Goal: Find specific page/section: Find specific page/section

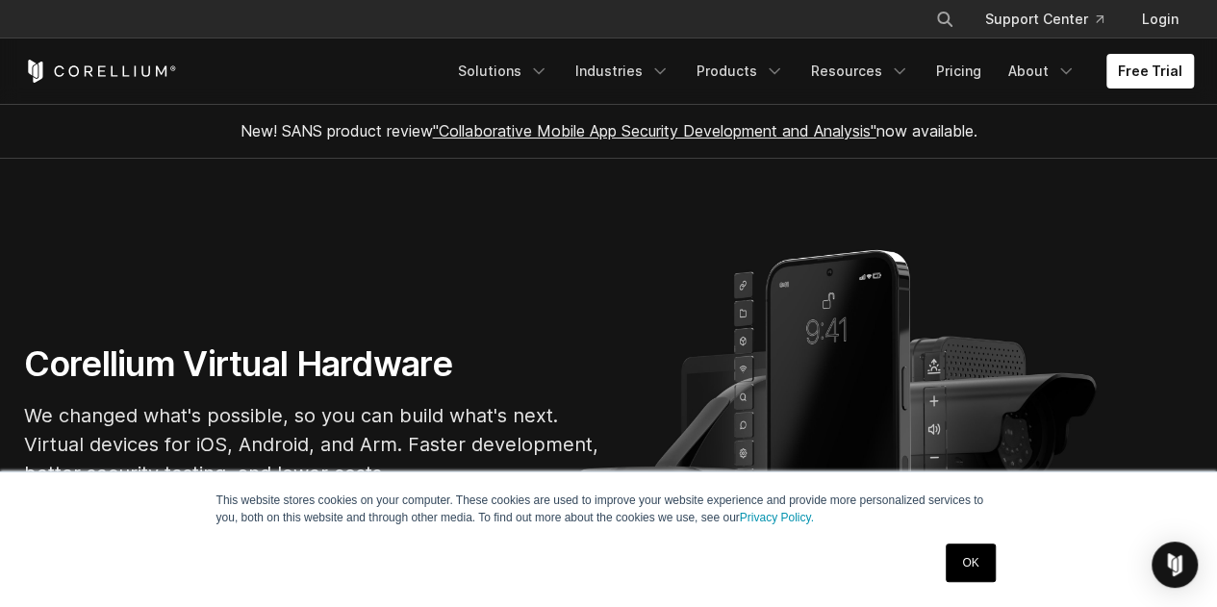
click at [969, 568] on link "OK" at bounding box center [970, 562] width 49 height 38
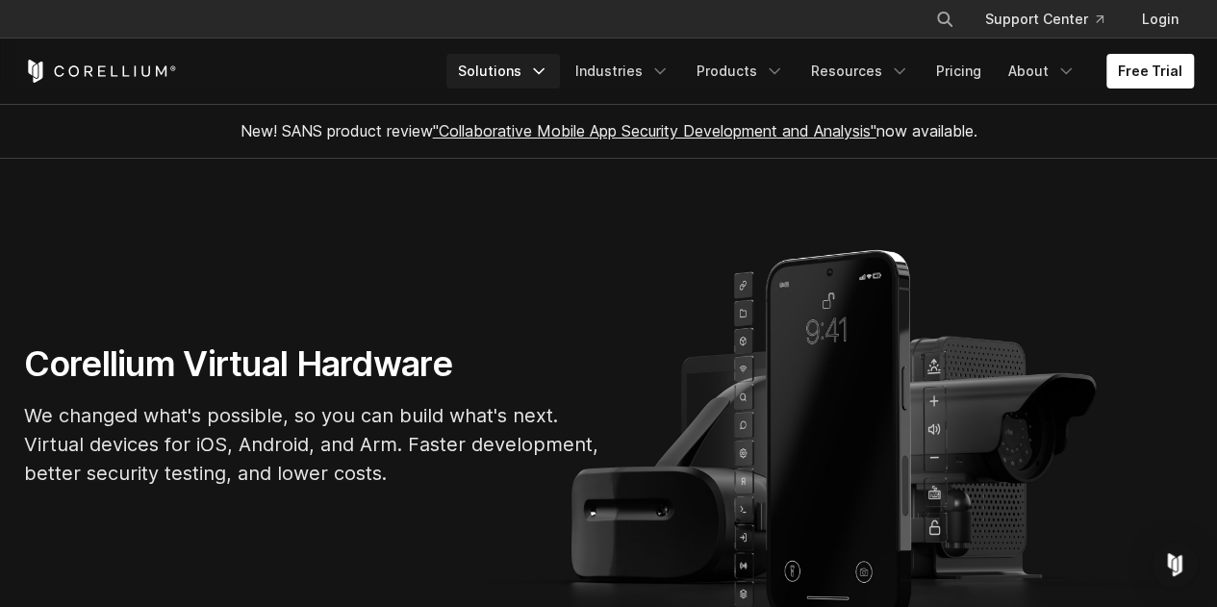
click at [525, 72] on link "Solutions" at bounding box center [503, 71] width 114 height 35
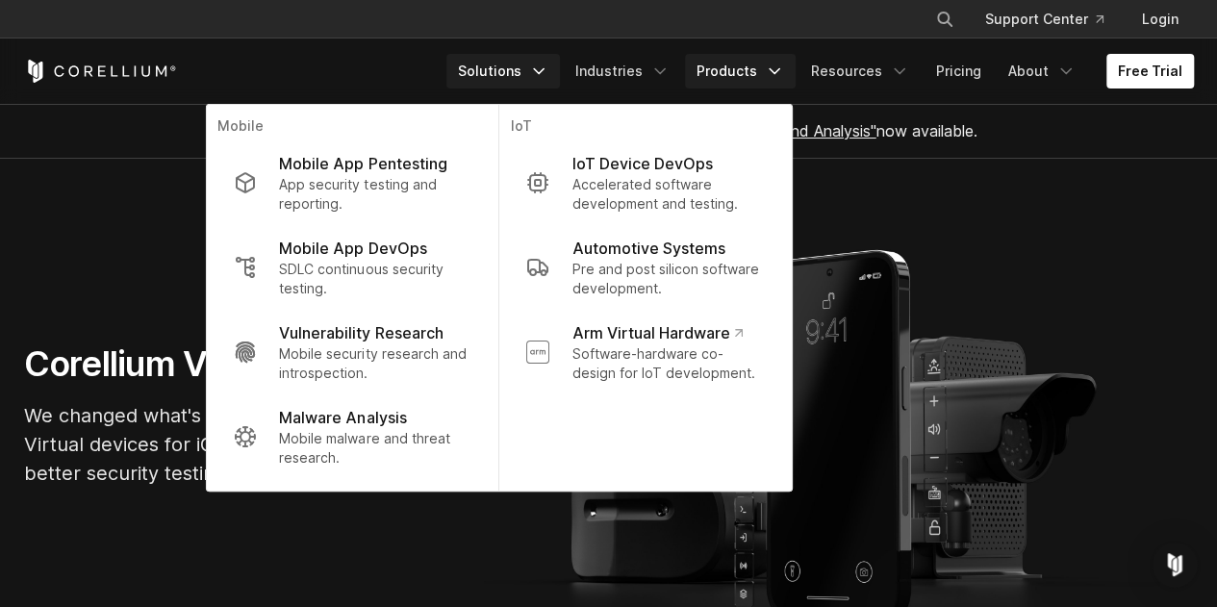
click at [766, 72] on link "Products" at bounding box center [740, 71] width 111 height 35
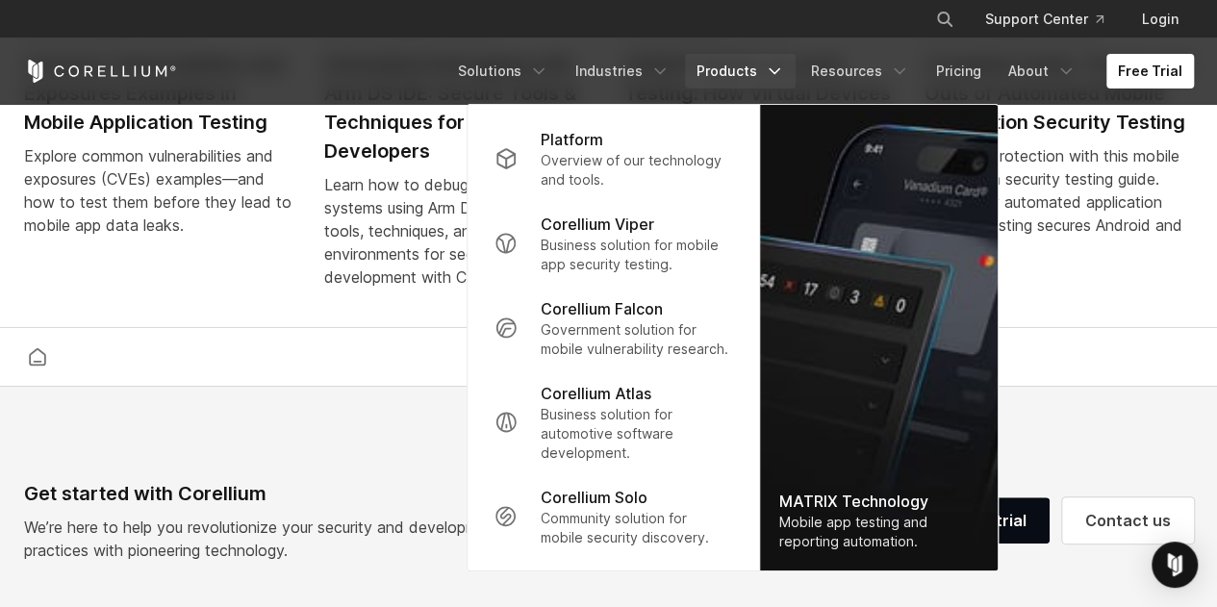
scroll to position [4552, 0]
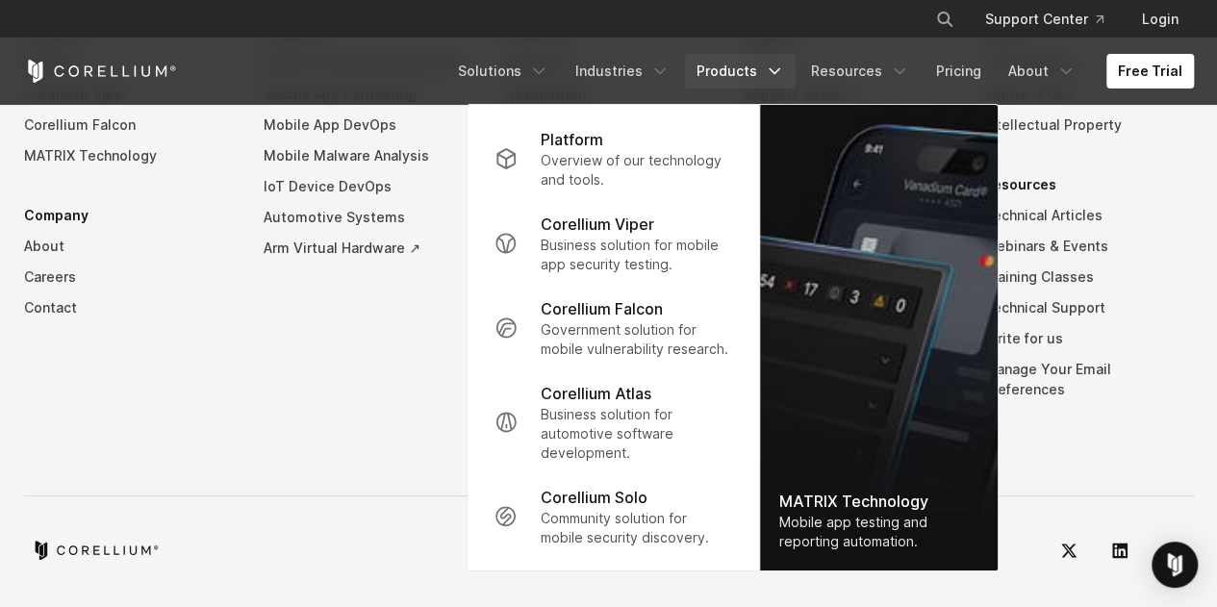
click at [358, 494] on div "Get started with Corellium We’re here to help you revolutionize your security a…" at bounding box center [609, 207] width 1208 height 732
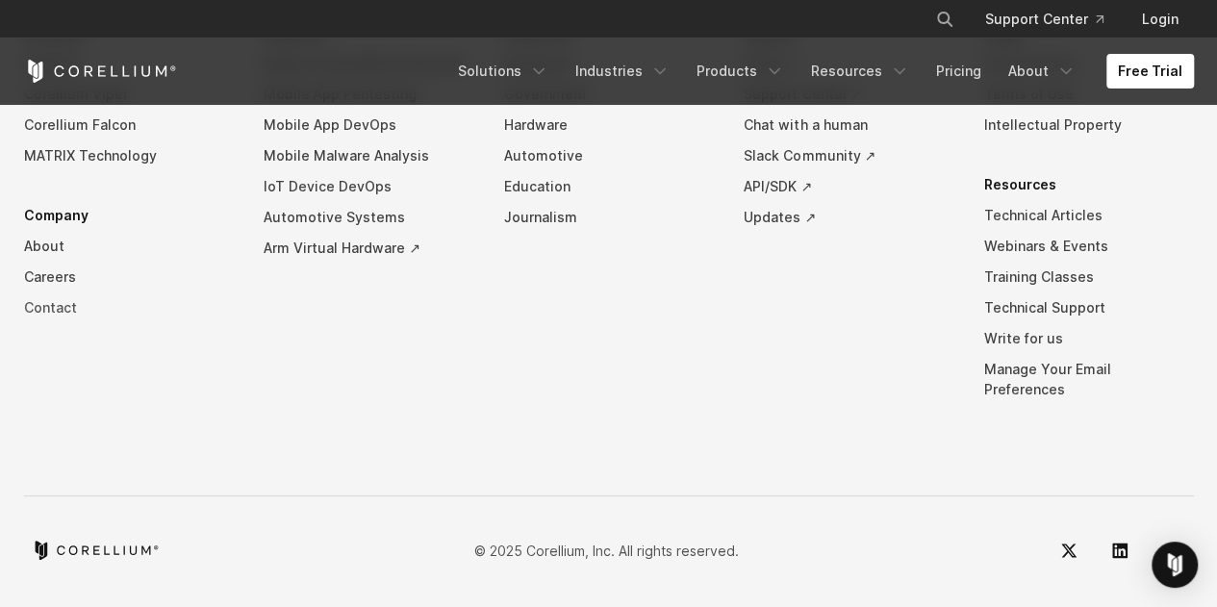
click at [44, 316] on link "Contact" at bounding box center [129, 307] width 210 height 31
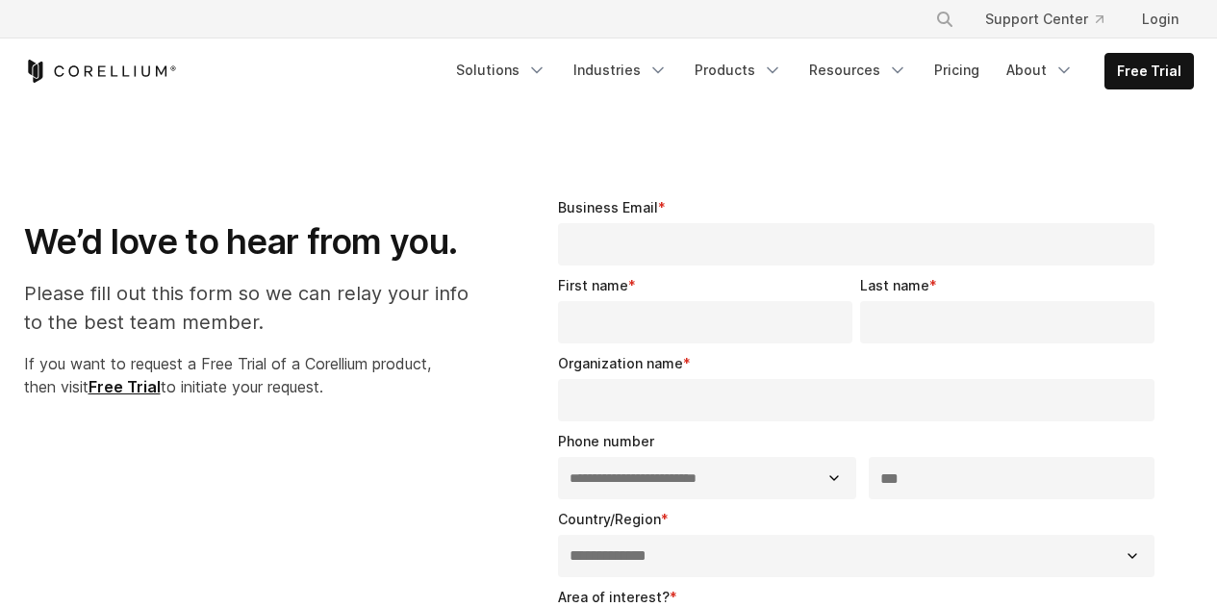
select select "**"
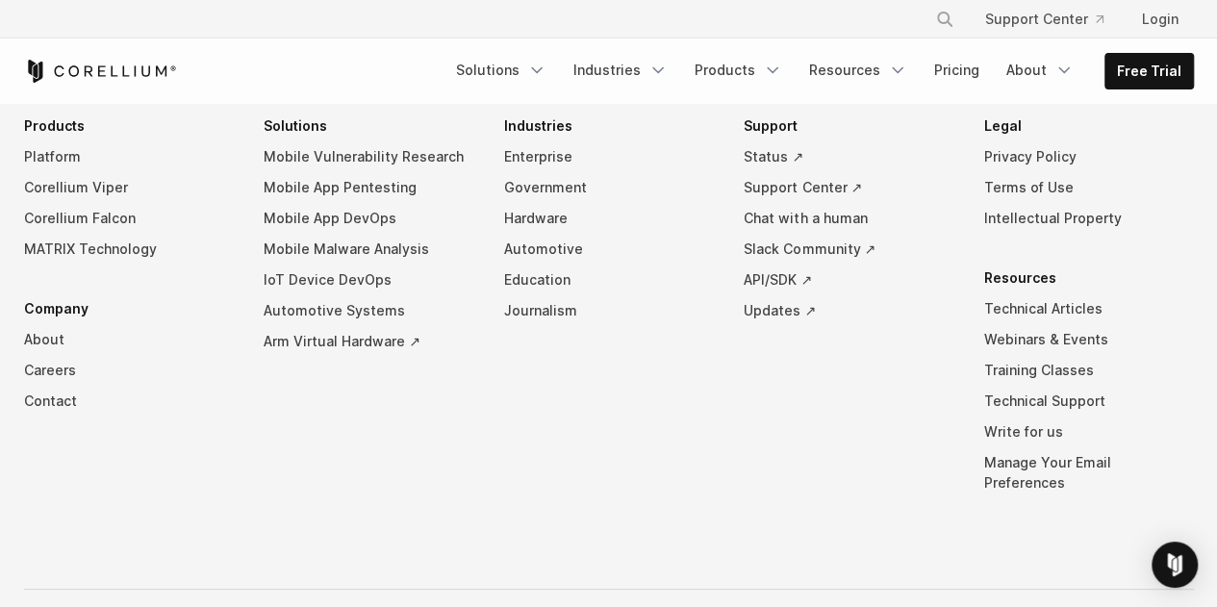
scroll to position [1626, 0]
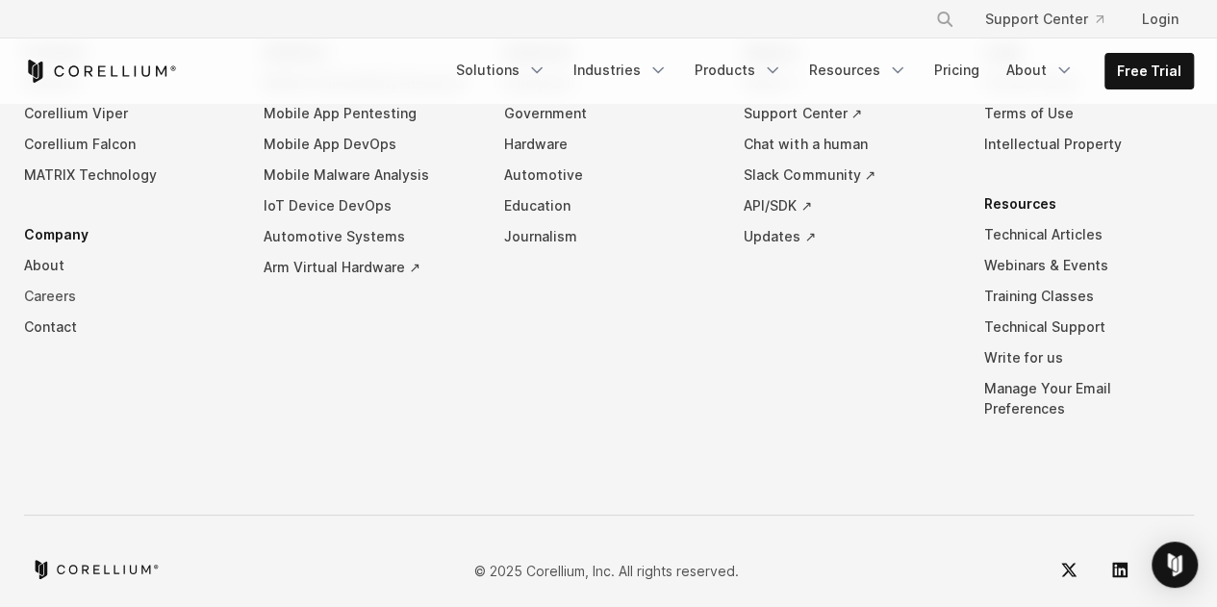
click at [56, 289] on link "Careers" at bounding box center [129, 296] width 210 height 31
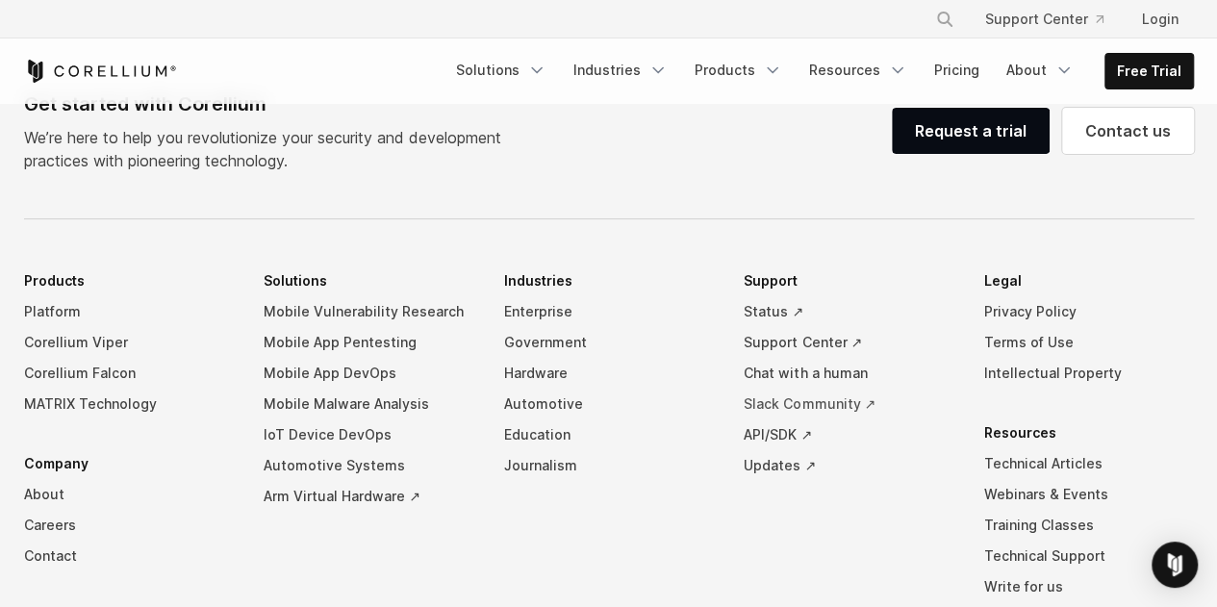
scroll to position [2037, 0]
